Goal: Information Seeking & Learning: Learn about a topic

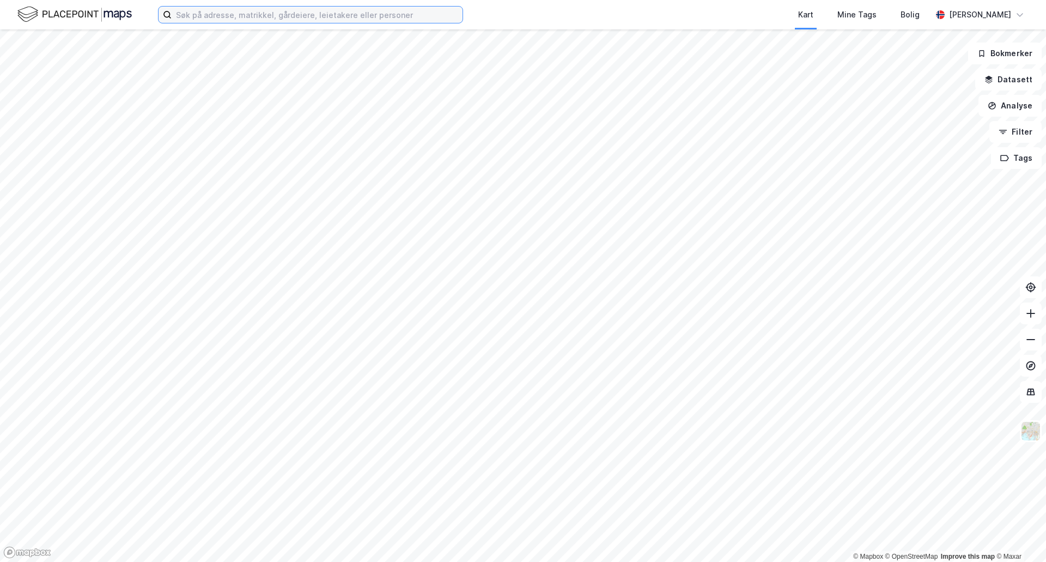
click at [220, 11] on input at bounding box center [317, 15] width 291 height 16
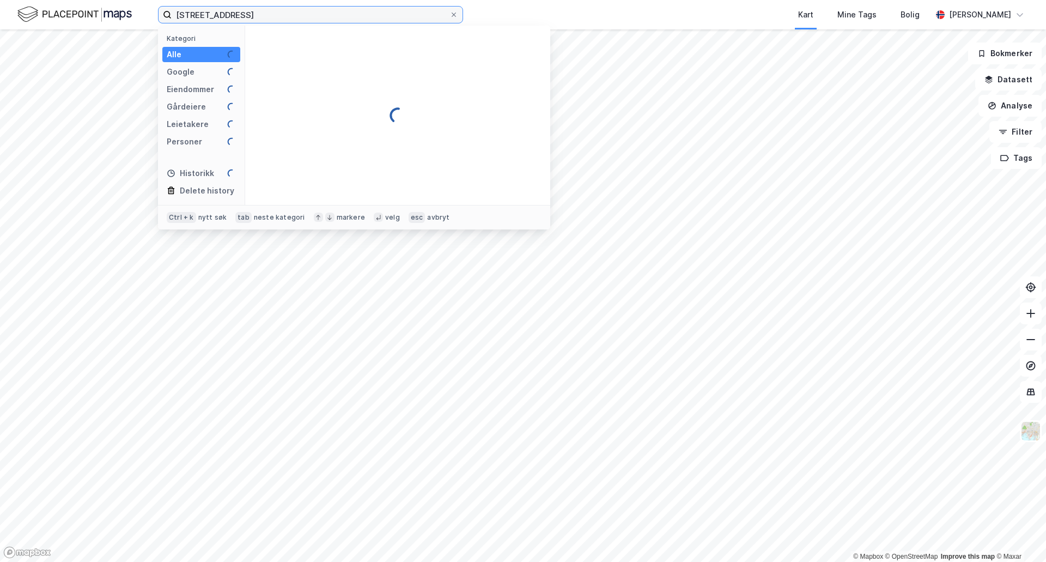
type input "[STREET_ADDRESS]"
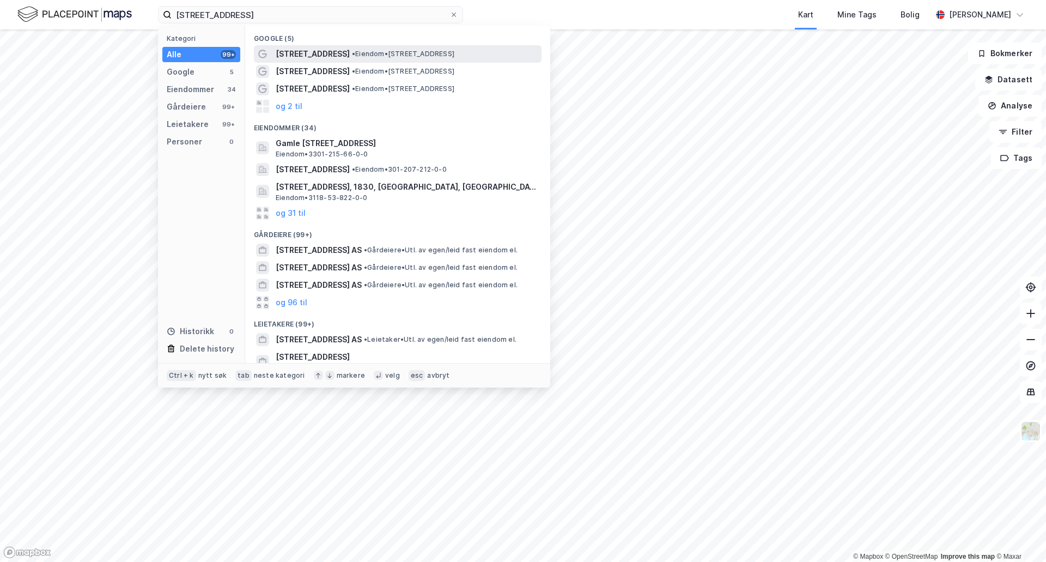
click at [296, 56] on span "[STREET_ADDRESS]" at bounding box center [313, 53] width 74 height 13
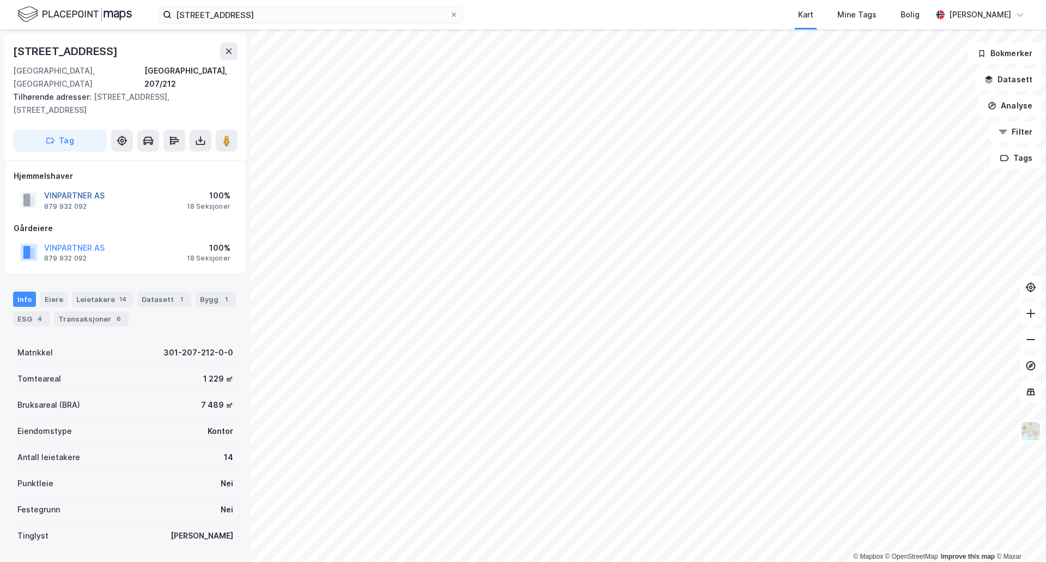
click at [0, 0] on button "VINPARTNER AS" at bounding box center [0, 0] width 0 height 0
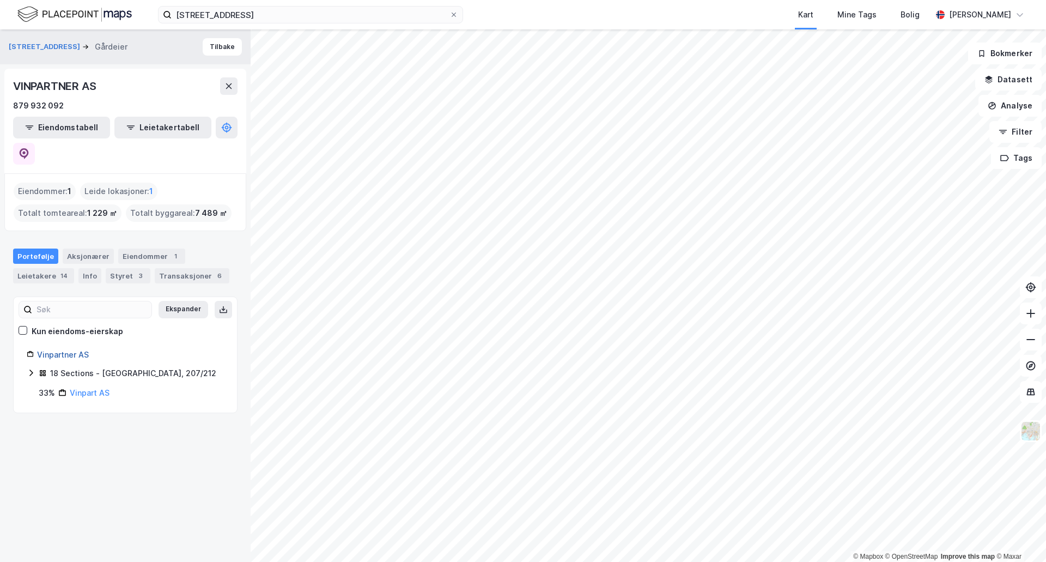
click at [65, 350] on link "Vinpartner AS" at bounding box center [63, 354] width 52 height 9
click at [114, 268] on div "Styret 3" at bounding box center [128, 275] width 45 height 15
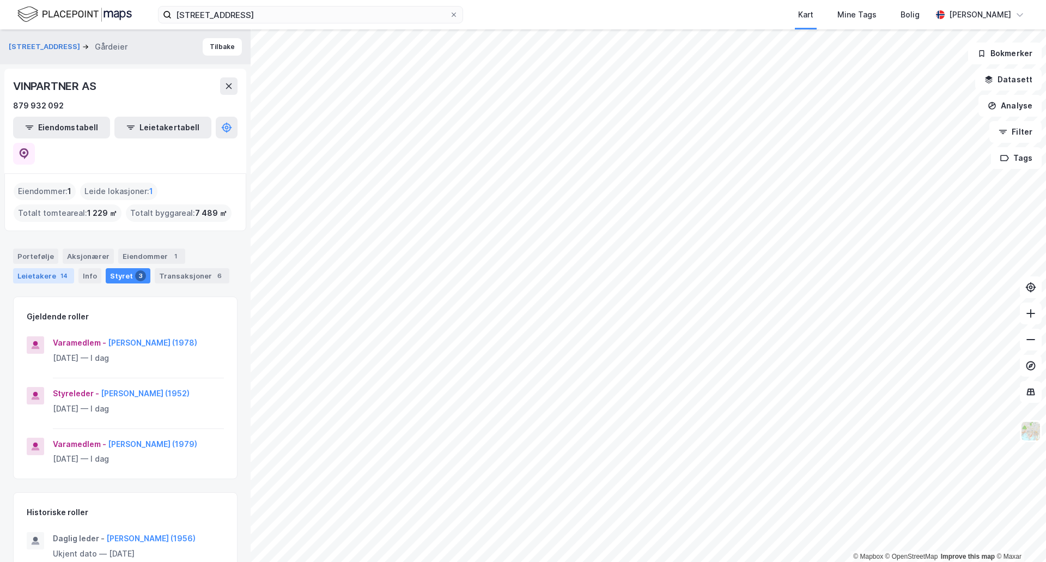
click at [46, 268] on div "Leietakere 14" at bounding box center [43, 275] width 61 height 15
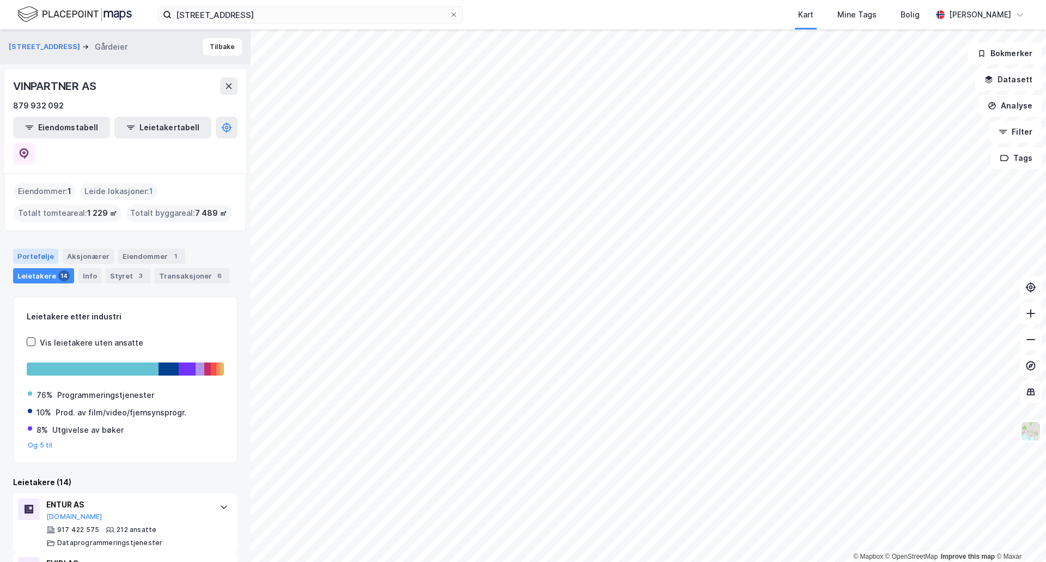
click at [36, 248] on div "Portefølje" at bounding box center [35, 255] width 45 height 15
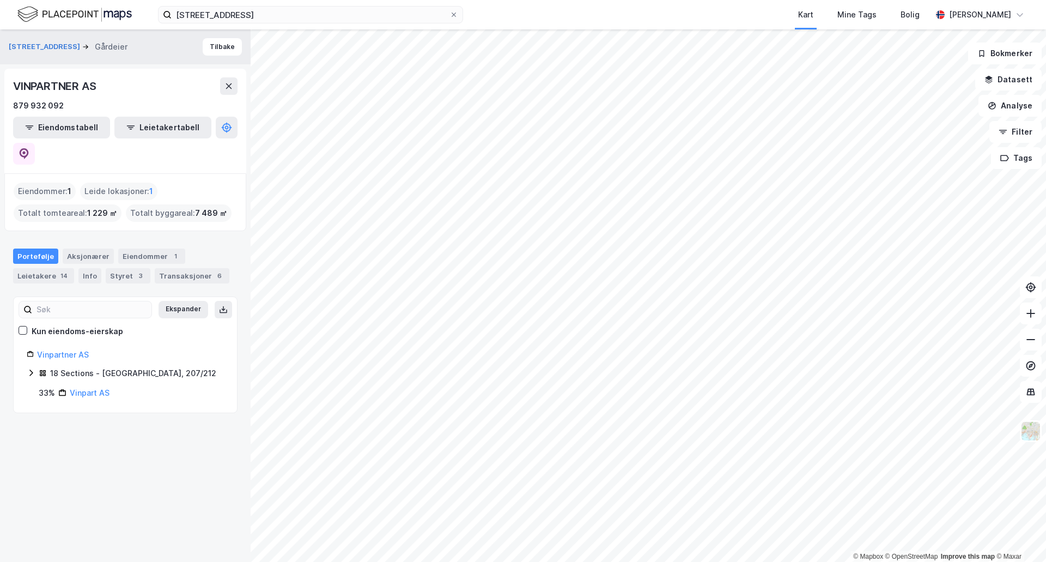
click at [144, 252] on div "Portefølje Aksjonærer Eiendommer 1 Leietakere 14 Info Styret 3 Transaksjoner 6" at bounding box center [125, 265] width 224 height 35
click at [135, 270] on div "3" at bounding box center [140, 275] width 11 height 11
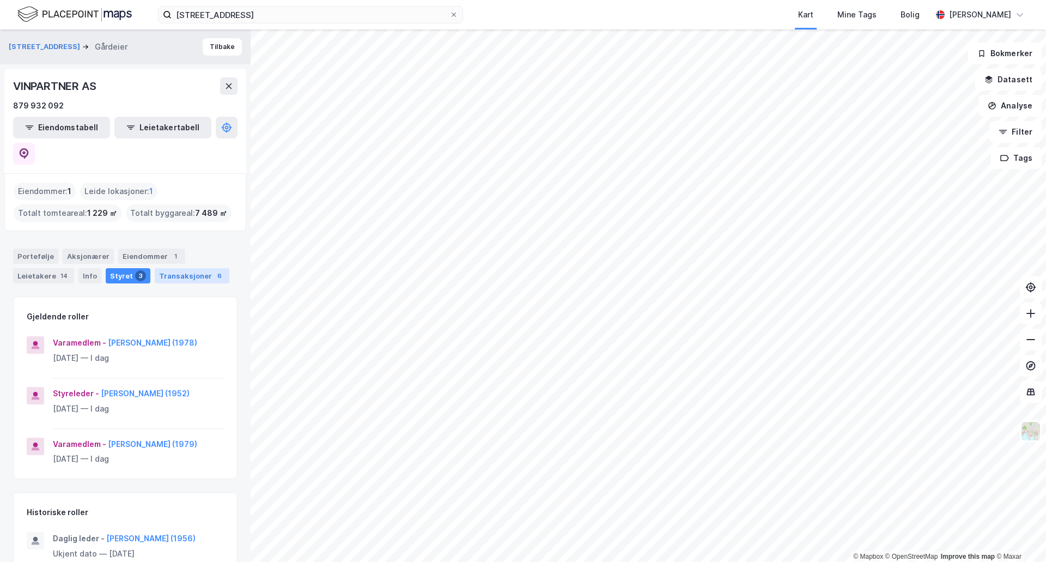
click at [174, 268] on div "Transaksjoner 6" at bounding box center [192, 275] width 75 height 15
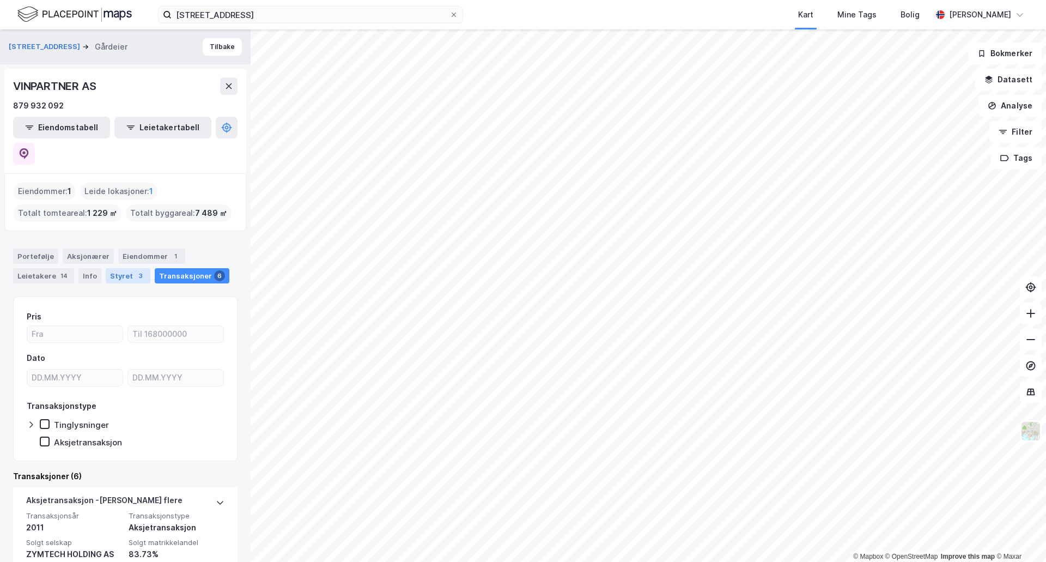
click at [113, 268] on div "Styret 3" at bounding box center [128, 275] width 45 height 15
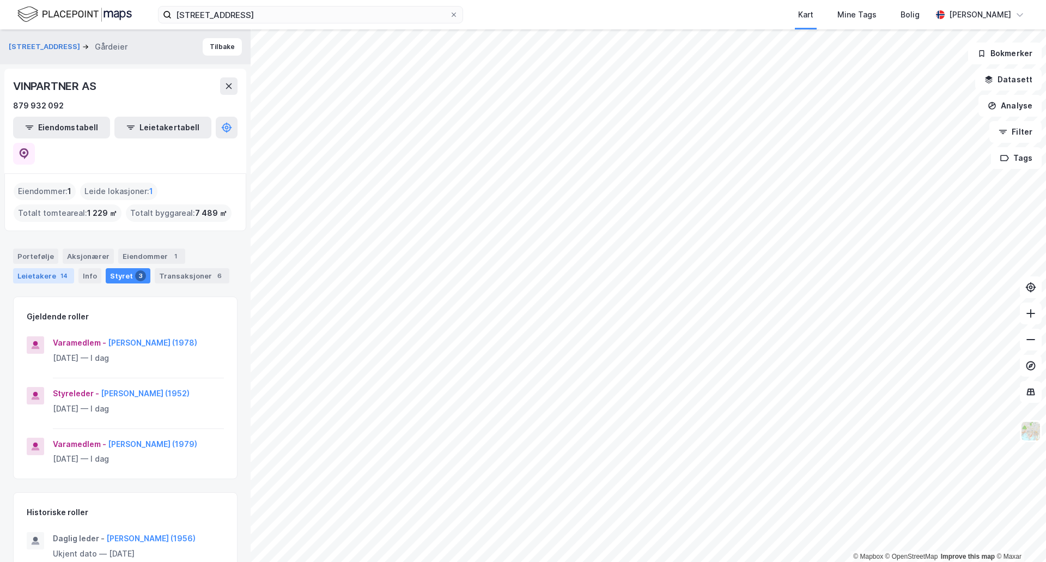
click at [40, 268] on div "Leietakere 14" at bounding box center [43, 275] width 61 height 15
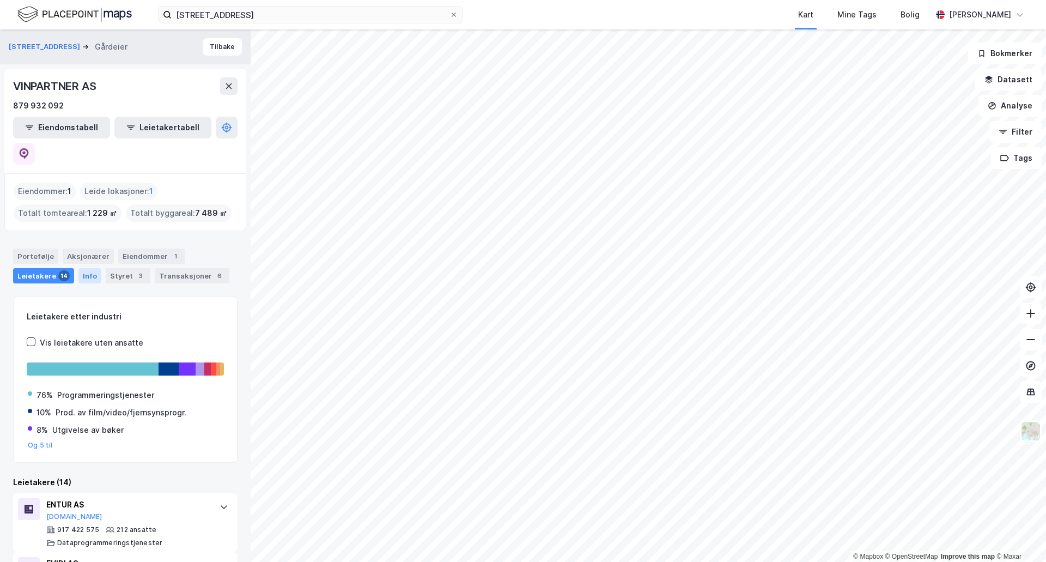
click at [96, 268] on div "Info" at bounding box center [89, 275] width 23 height 15
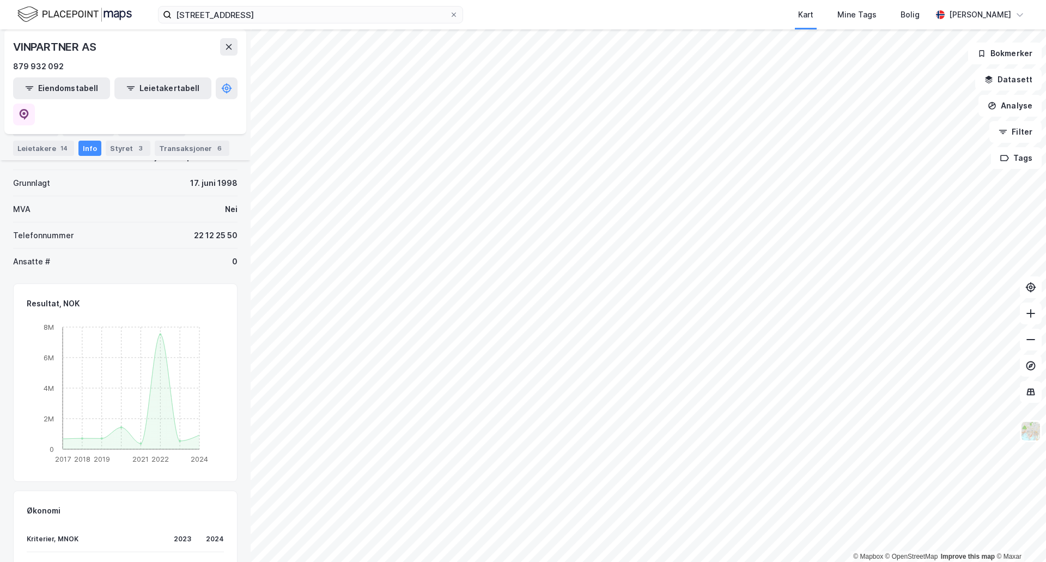
scroll to position [322, 0]
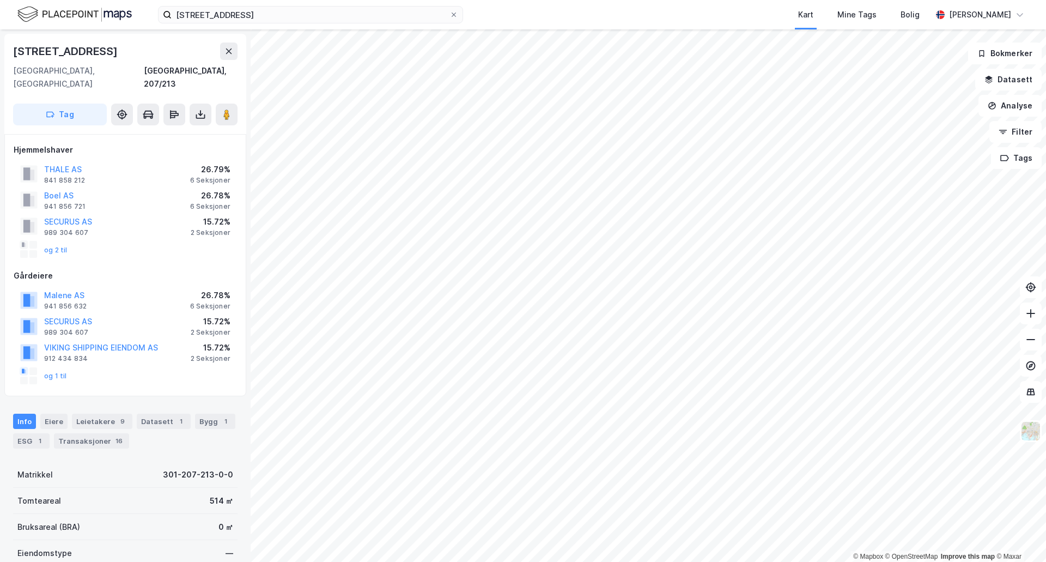
click at [640, 331] on div "© Mapbox © OpenStreetMap Improve this map © [GEOGRAPHIC_DATA][STREET_ADDRESS] T…" at bounding box center [523, 295] width 1046 height 532
click at [565, 262] on div "© Mapbox © OpenStreetMap Improve this map © [GEOGRAPHIC_DATA][STREET_ADDRESS] T…" at bounding box center [523, 295] width 1046 height 532
click at [223, 109] on image at bounding box center [226, 114] width 7 height 11
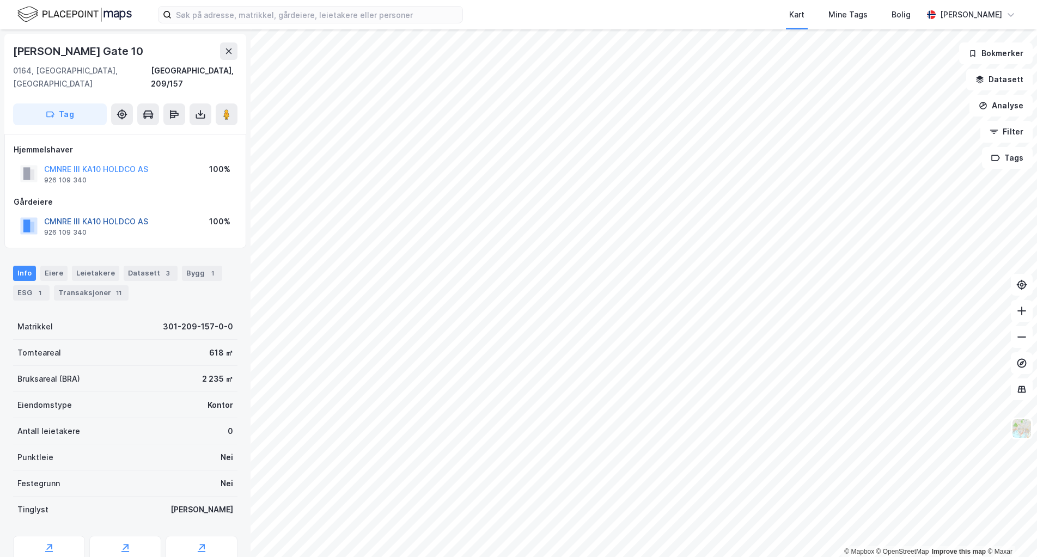
click at [0, 0] on button "CMNRE III KA10 HOLDCO AS" at bounding box center [0, 0] width 0 height 0
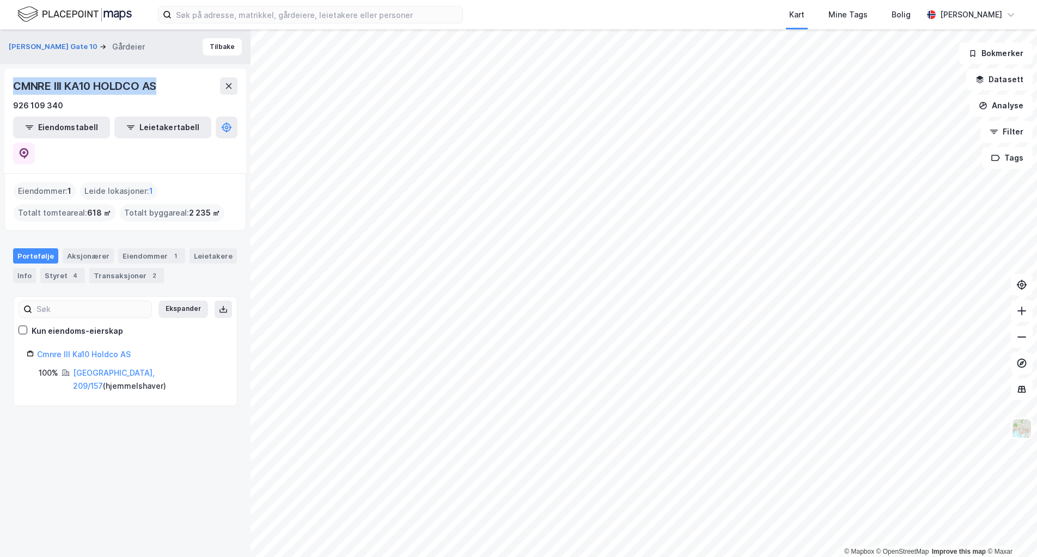
drag, startPoint x: 165, startPoint y: 83, endPoint x: 13, endPoint y: 87, distance: 152.6
click at [13, 87] on div "CMNRE III KA10 HOLDCO AS 926 109 340 Eiendomstabell Leietakertabell" at bounding box center [125, 121] width 242 height 105
click at [53, 268] on div "Styret 4" at bounding box center [62, 275] width 45 height 15
